Goal: Information Seeking & Learning: Learn about a topic

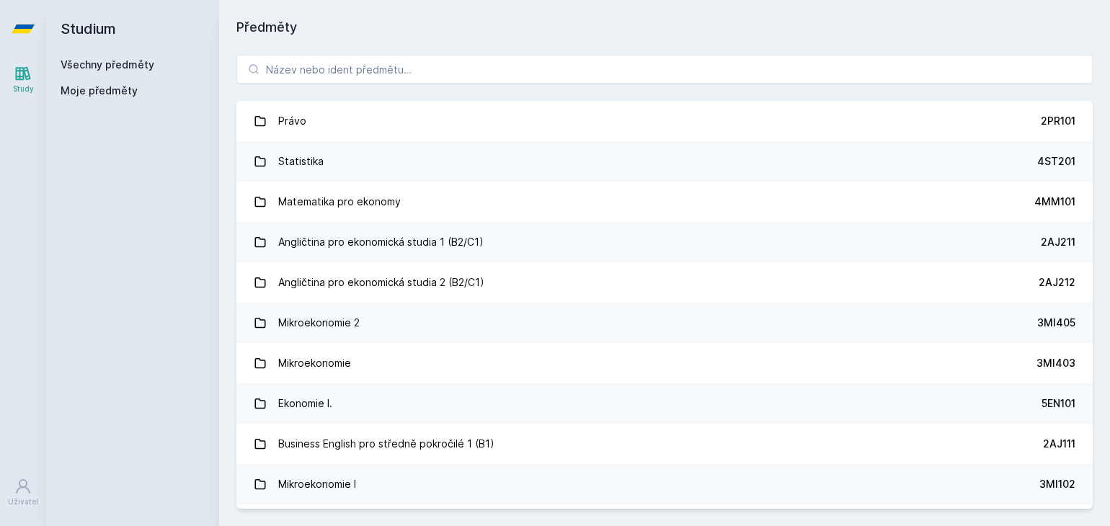
click at [565, 96] on button "Ne" at bounding box center [558, 93] width 52 height 36
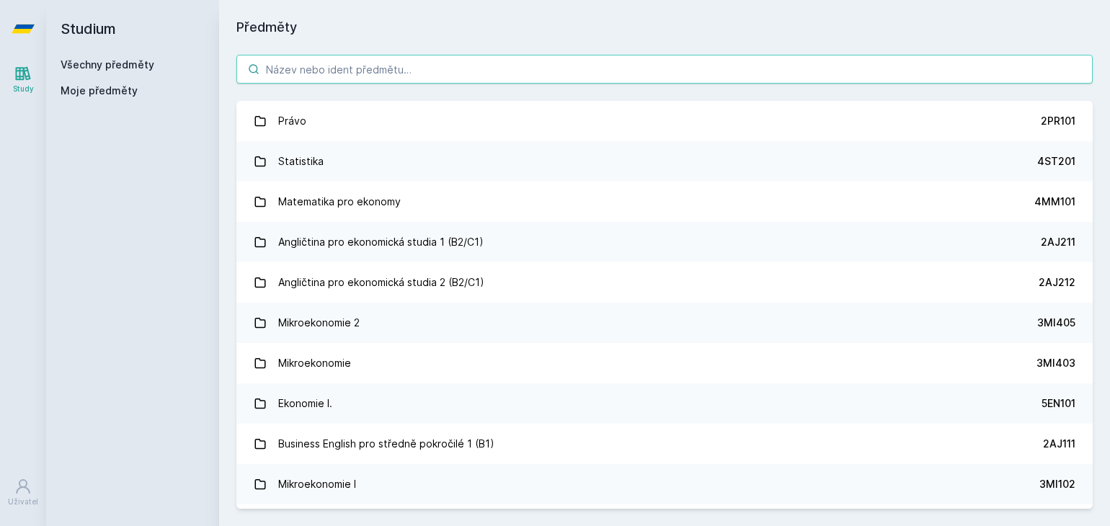
click at [499, 79] on input "search" at bounding box center [664, 69] width 856 height 29
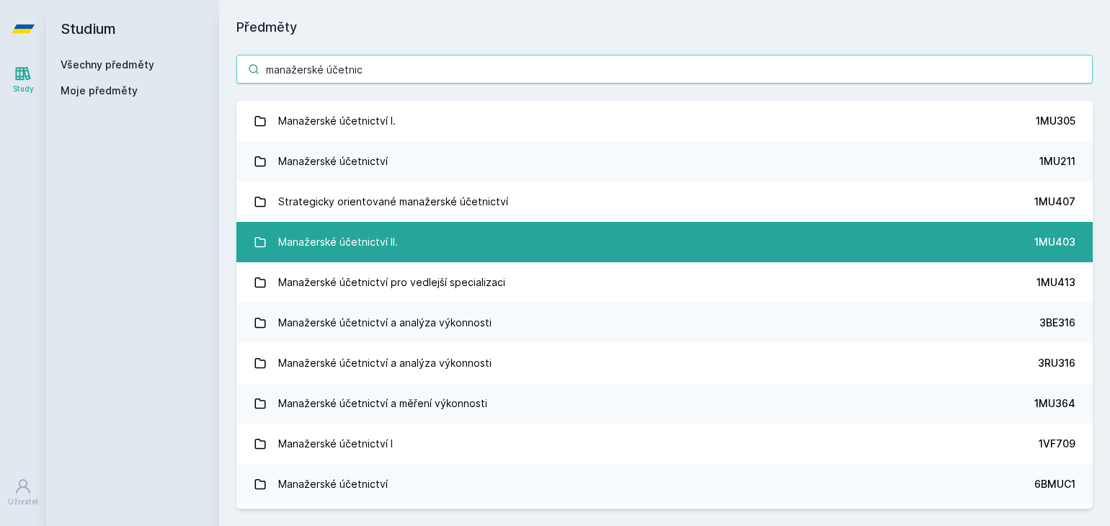
type input "manažerské účetnic"
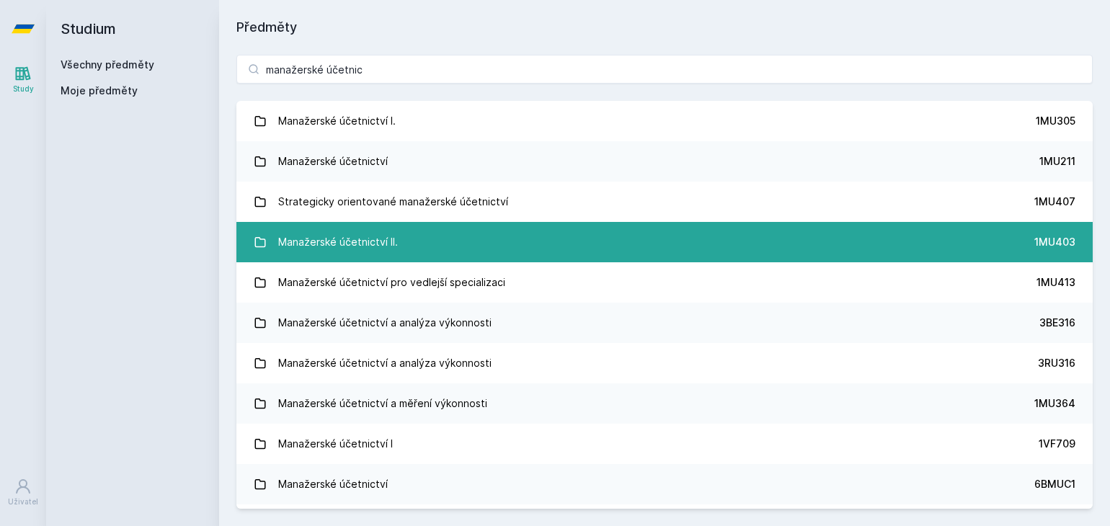
click at [499, 246] on link "Manažerské účetnictví II. 1MU403" at bounding box center [664, 242] width 856 height 40
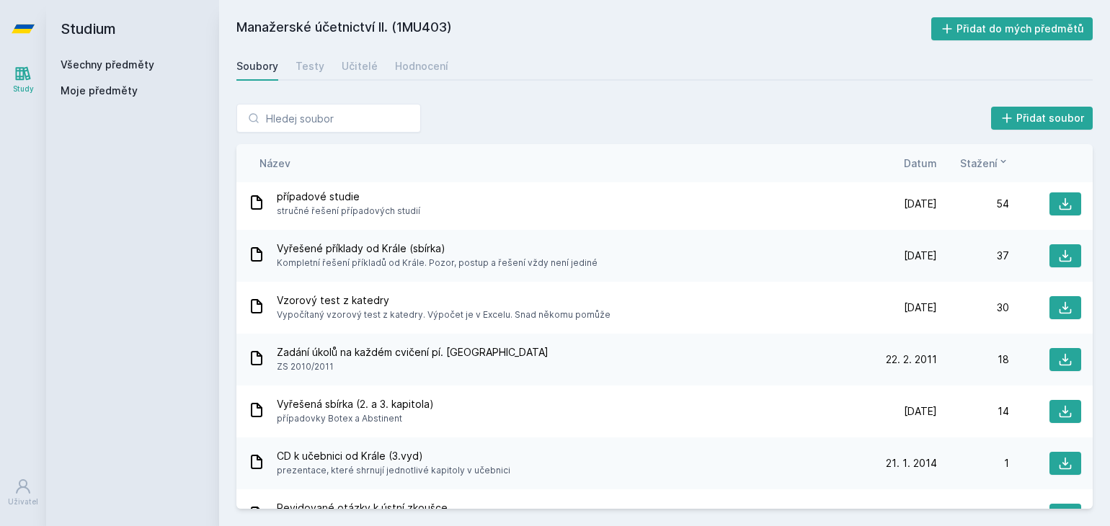
scroll to position [3, 0]
click at [919, 159] on span "Datum" at bounding box center [919, 163] width 33 height 15
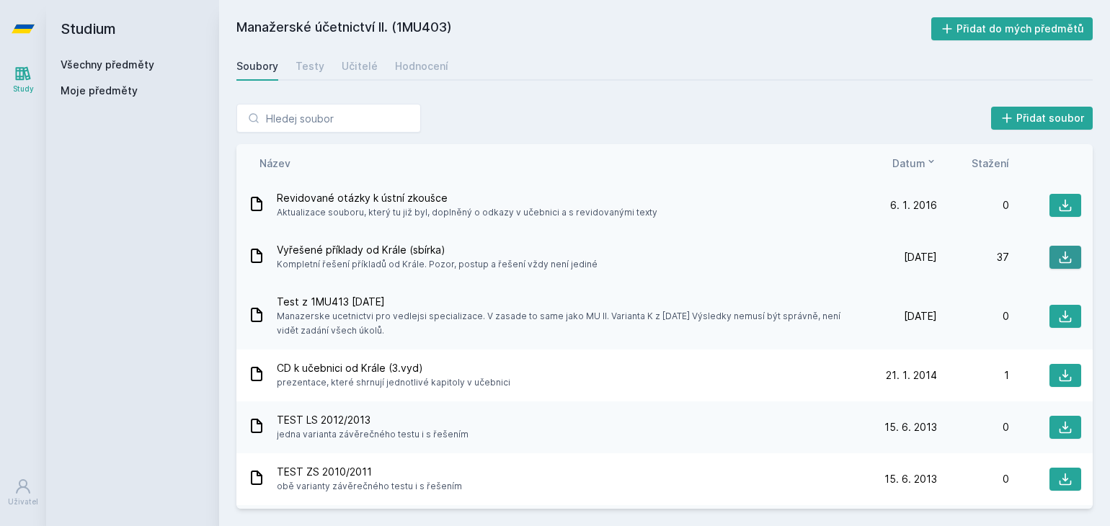
click at [1059, 254] on icon at bounding box center [1065, 257] width 12 height 12
click at [563, 102] on div "Přidat soubor Řazení: Název Datum Stažení Název Datum Stažení Vzorový test z ka…" at bounding box center [664, 305] width 891 height 439
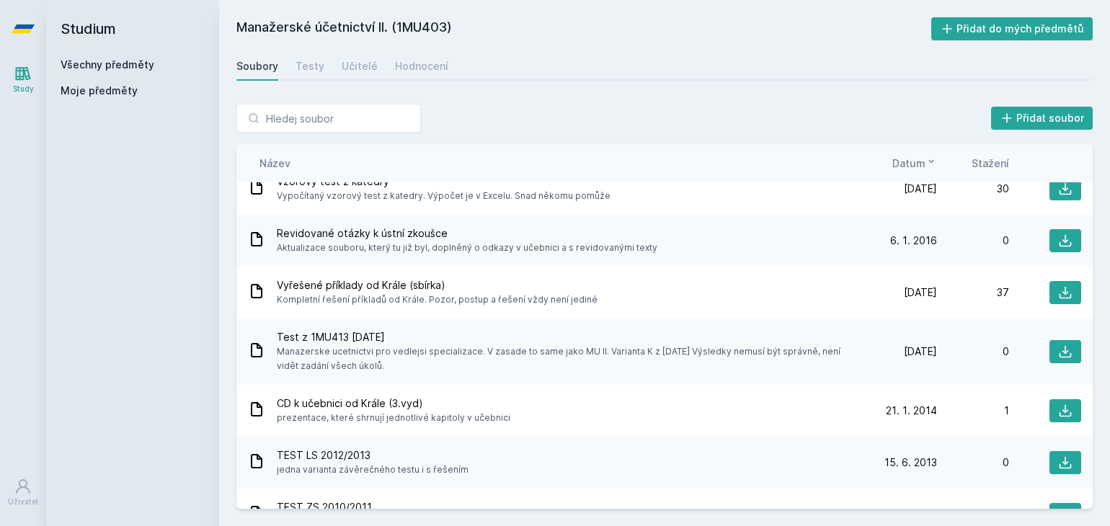
scroll to position [0, 0]
